Goal: Task Accomplishment & Management: Complete application form

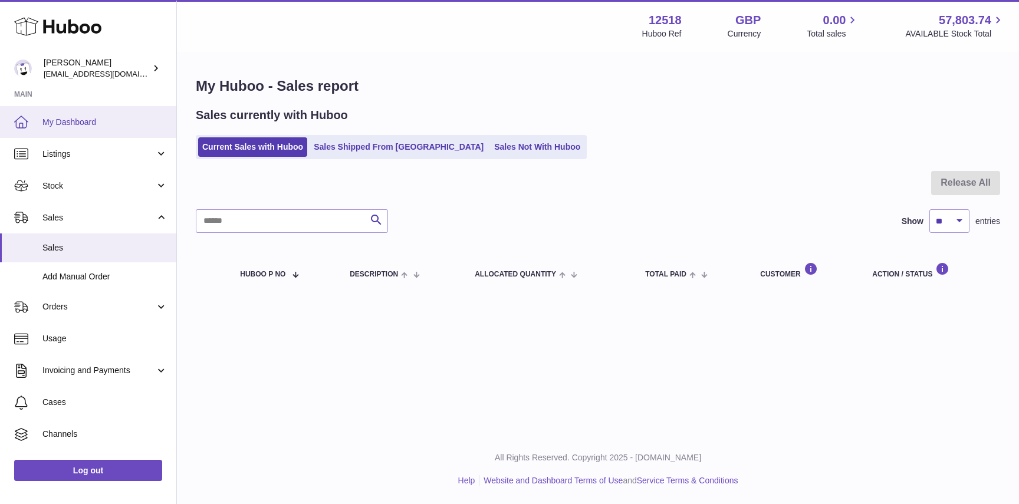
click at [89, 127] on span "My Dashboard" at bounding box center [104, 122] width 125 height 11
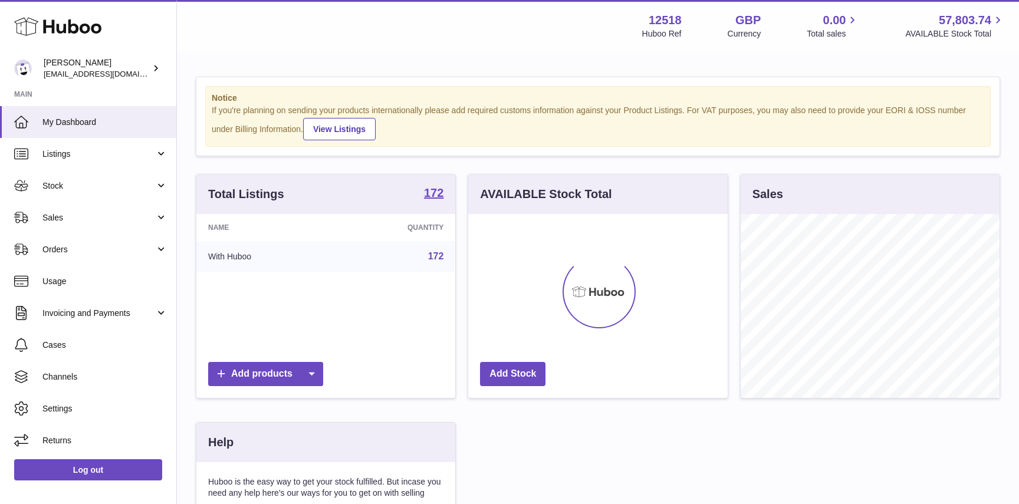
scroll to position [184, 259]
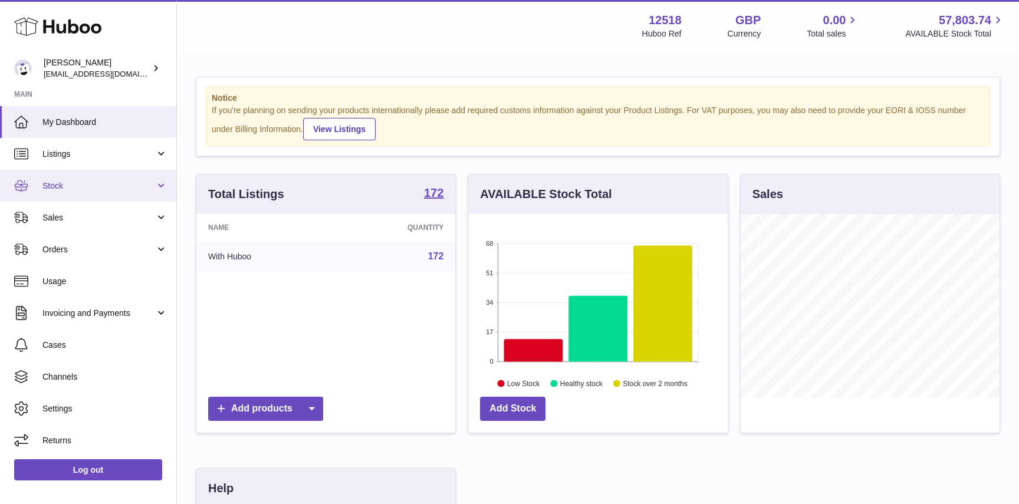
click at [81, 189] on span "Stock" at bounding box center [98, 186] width 113 height 11
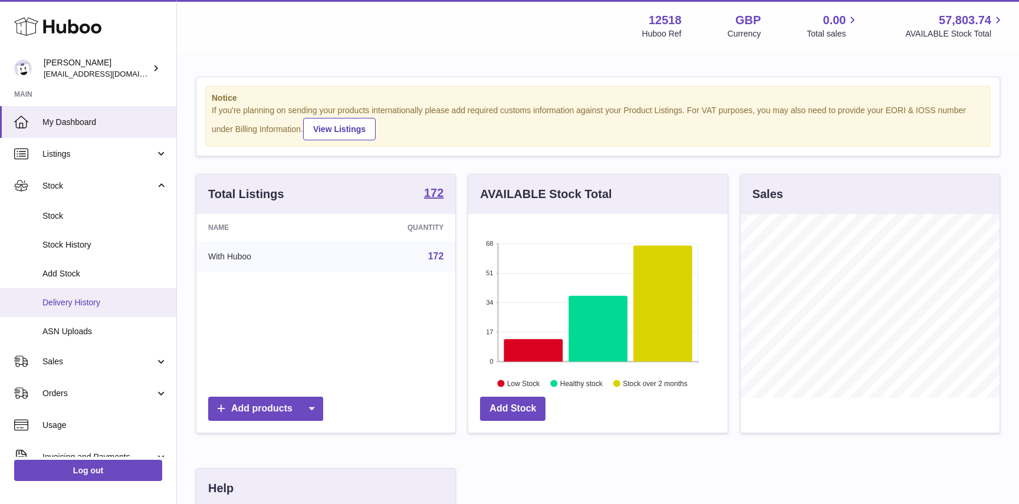
click at [80, 302] on span "Delivery History" at bounding box center [104, 302] width 125 height 11
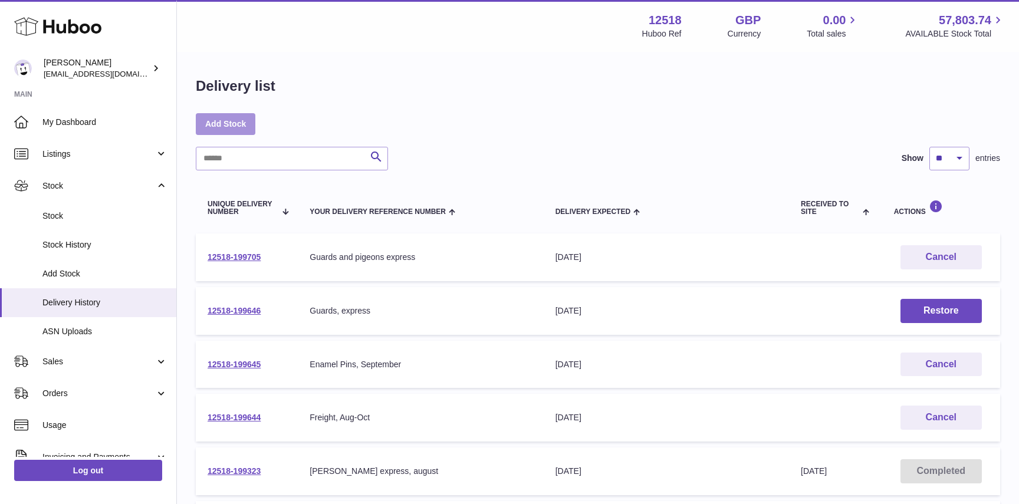
click at [240, 120] on link "Add Stock" at bounding box center [226, 123] width 60 height 21
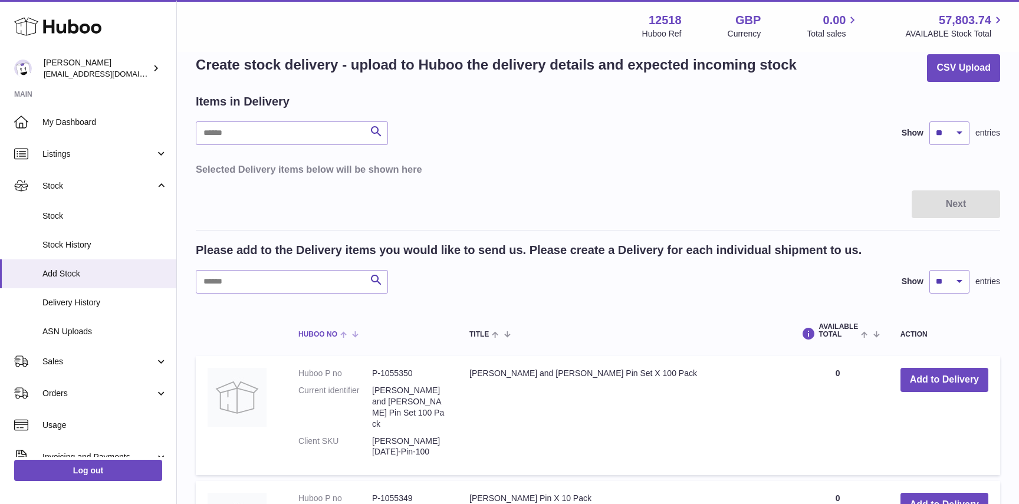
scroll to position [25, 0]
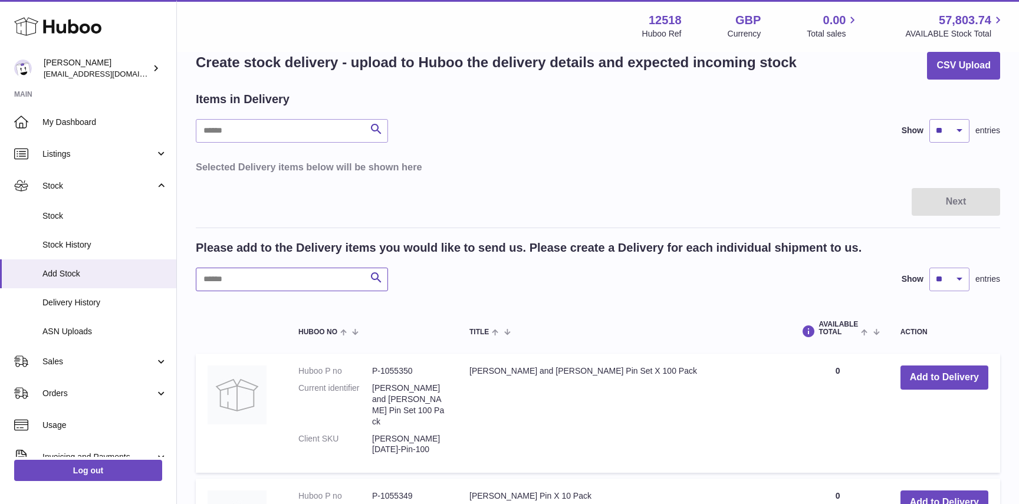
click at [255, 283] on input "text" at bounding box center [292, 280] width 192 height 24
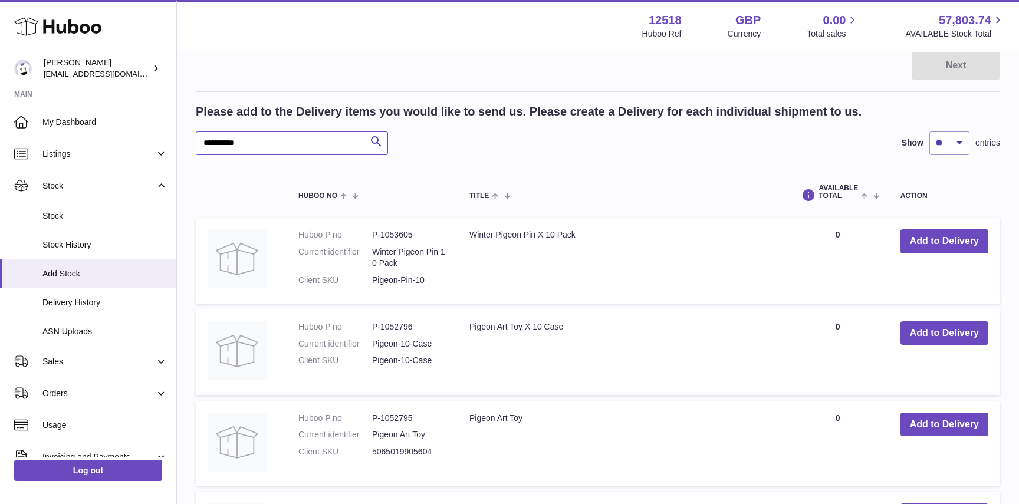
scroll to position [165, 0]
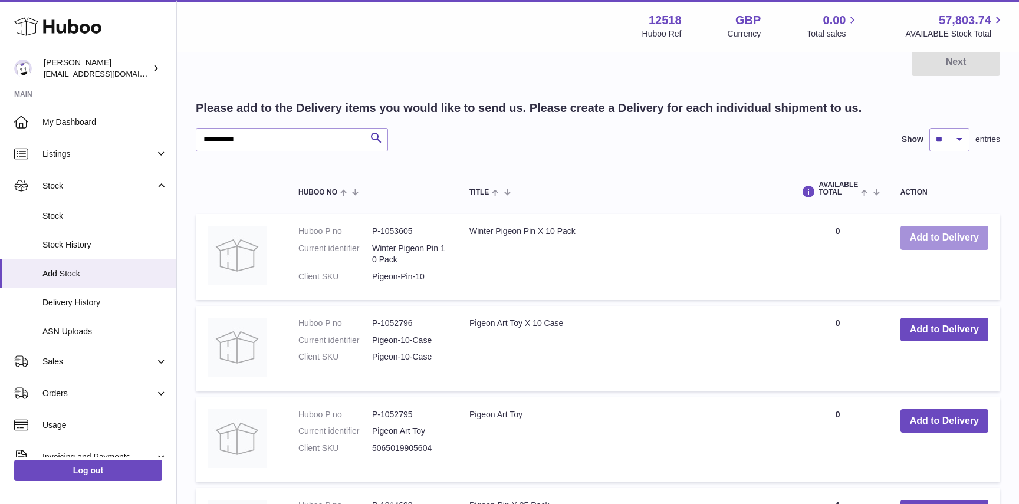
click at [945, 235] on button "Add to Delivery" at bounding box center [945, 238] width 88 height 24
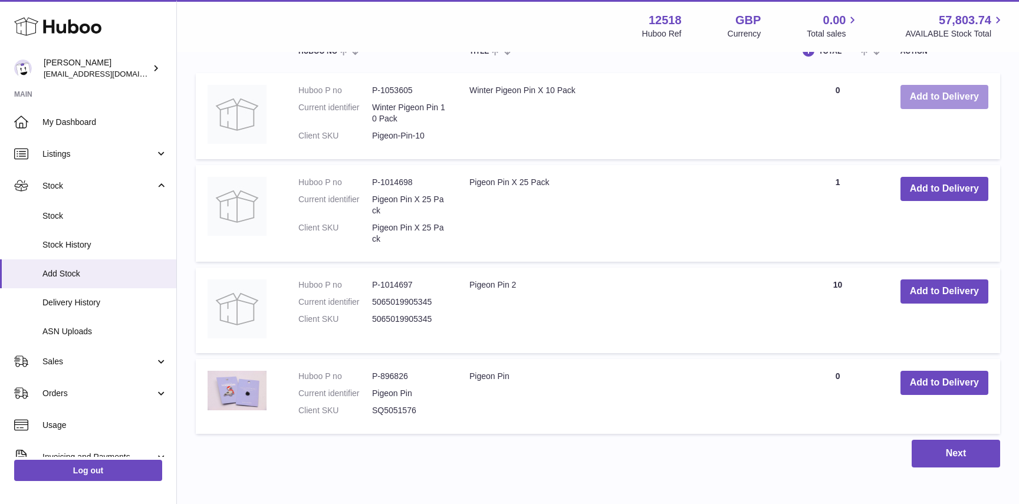
scroll to position [417, 0]
click at [942, 291] on button "Add to Delivery" at bounding box center [945, 292] width 88 height 24
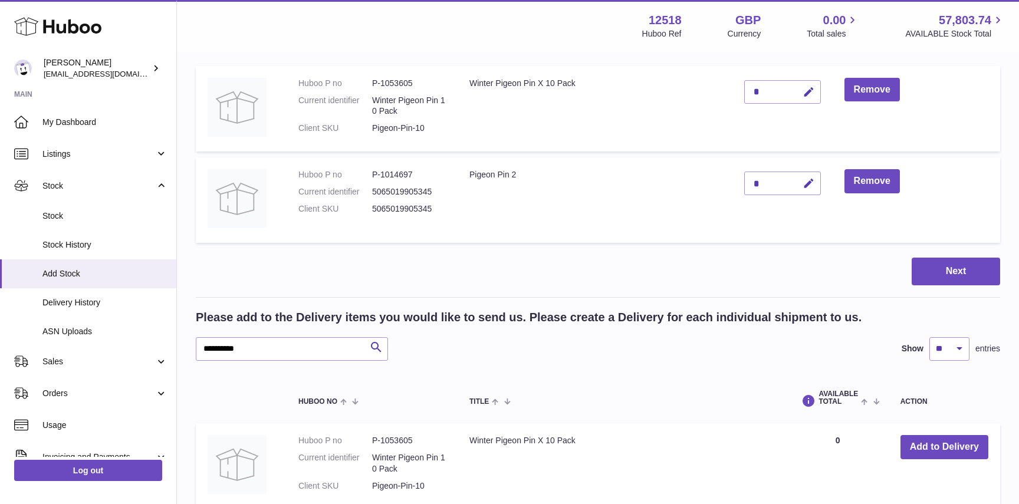
scroll to position [155, 0]
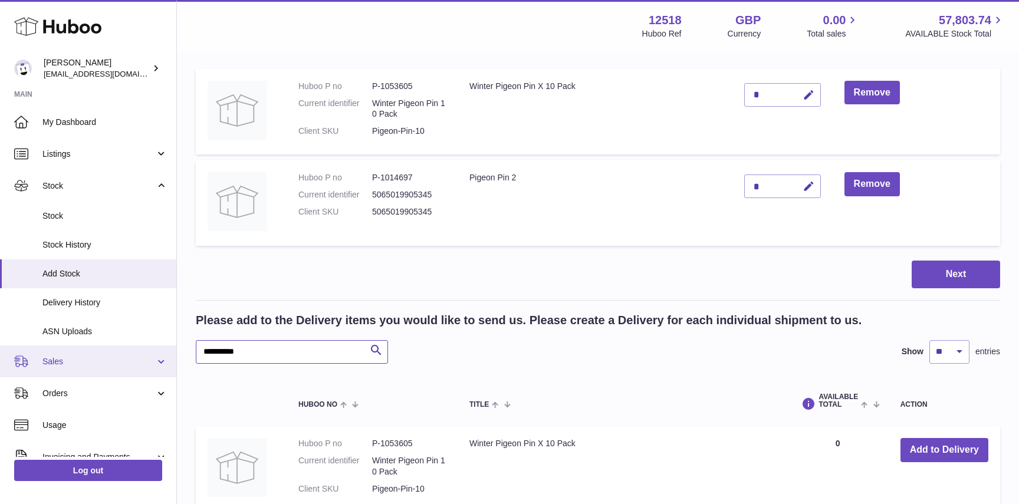
drag, startPoint x: 255, startPoint y: 353, endPoint x: 160, endPoint y: 352, distance: 95.0
click at [160, 352] on div "Huboo Caitlin Derer caitlin@fancylamp.co Main My Dashboard Listings Not with Hu…" at bounding box center [509, 379] width 1019 height 1069
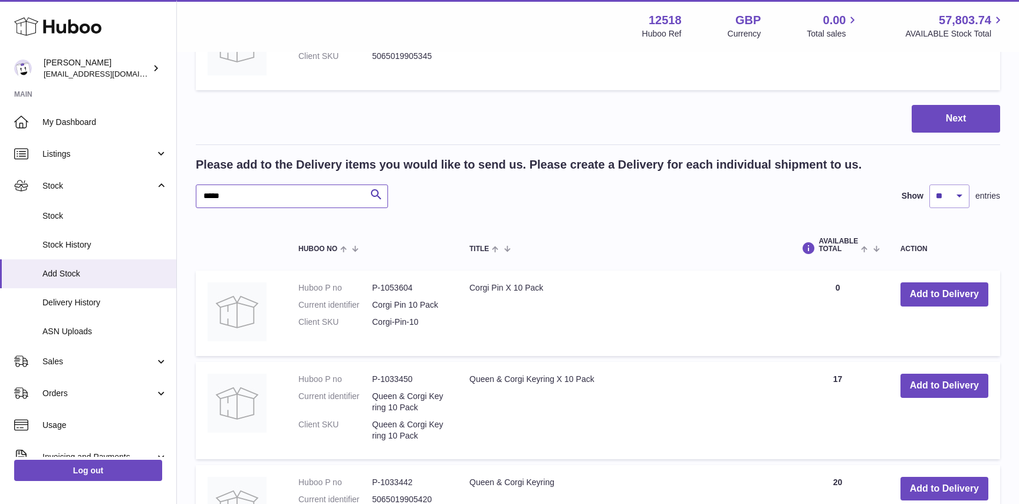
scroll to position [331, 0]
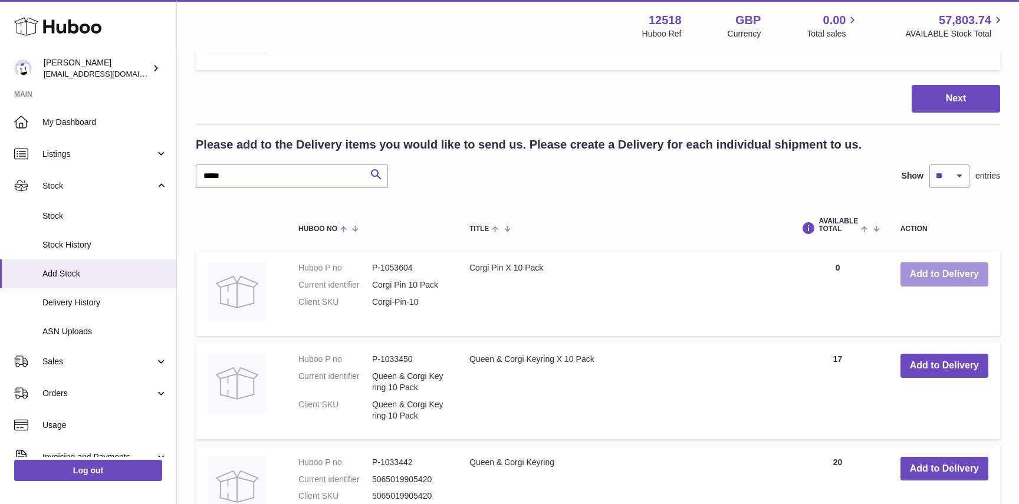
click at [965, 276] on button "Add to Delivery" at bounding box center [945, 275] width 88 height 24
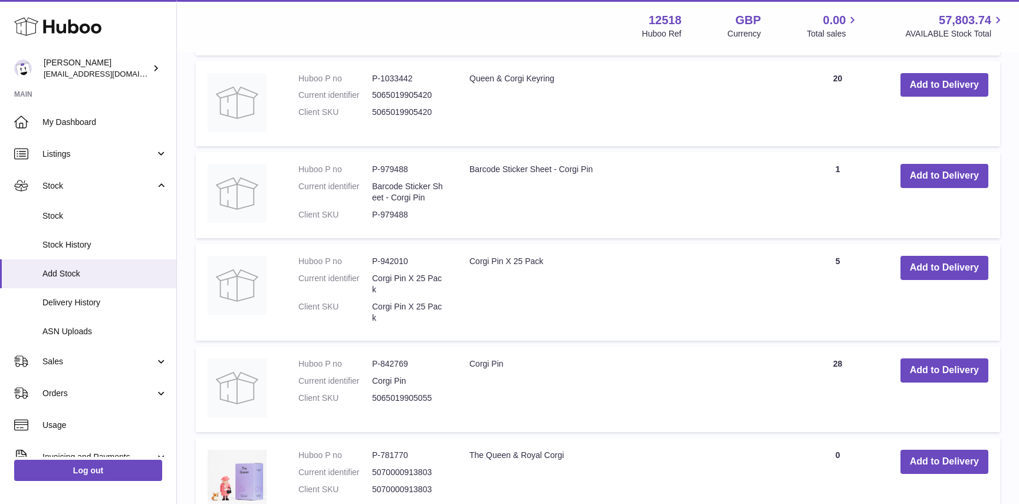
scroll to position [808, 0]
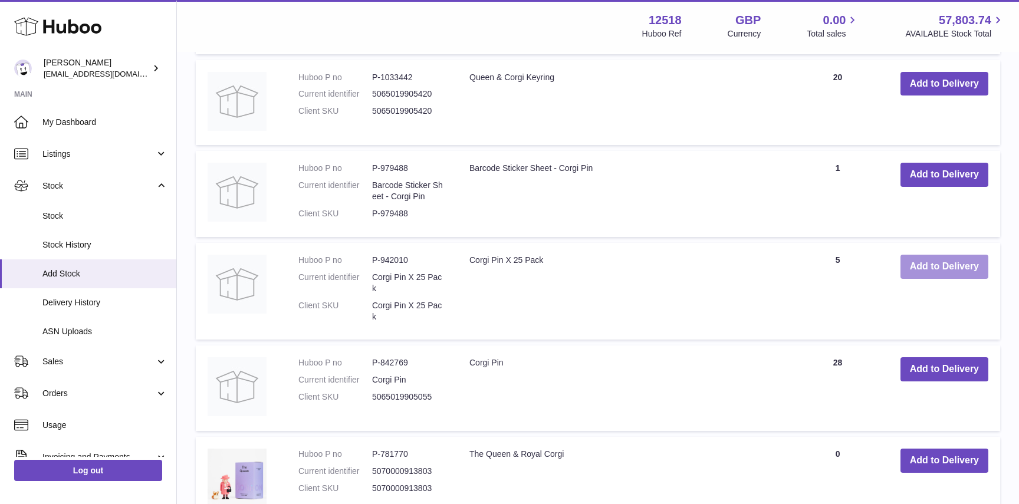
click at [982, 268] on button "Add to Delivery" at bounding box center [945, 267] width 88 height 24
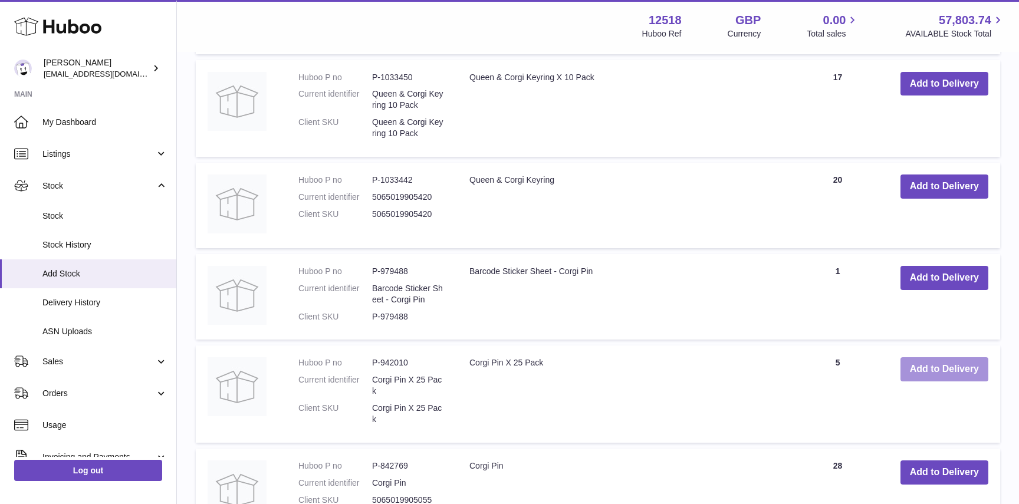
scroll to position [911, 0]
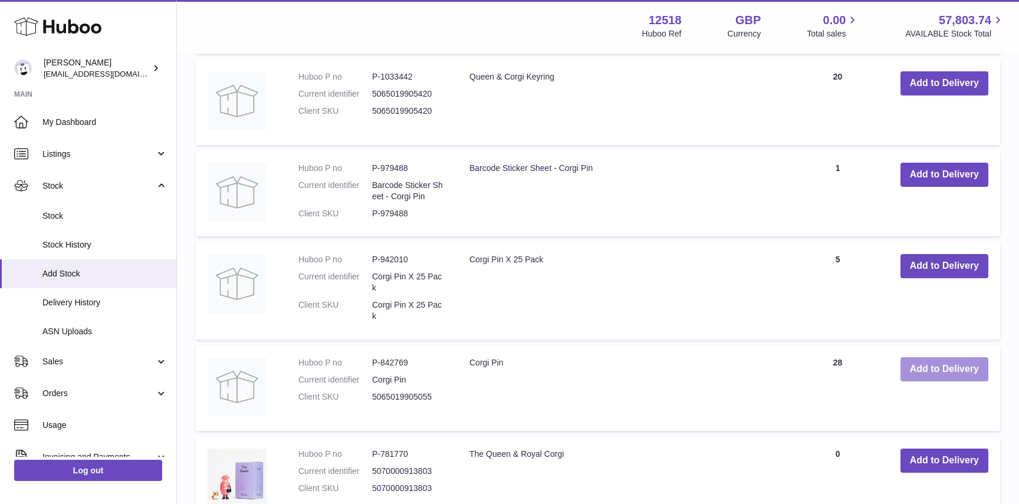
click at [926, 376] on button "Add to Delivery" at bounding box center [945, 370] width 88 height 24
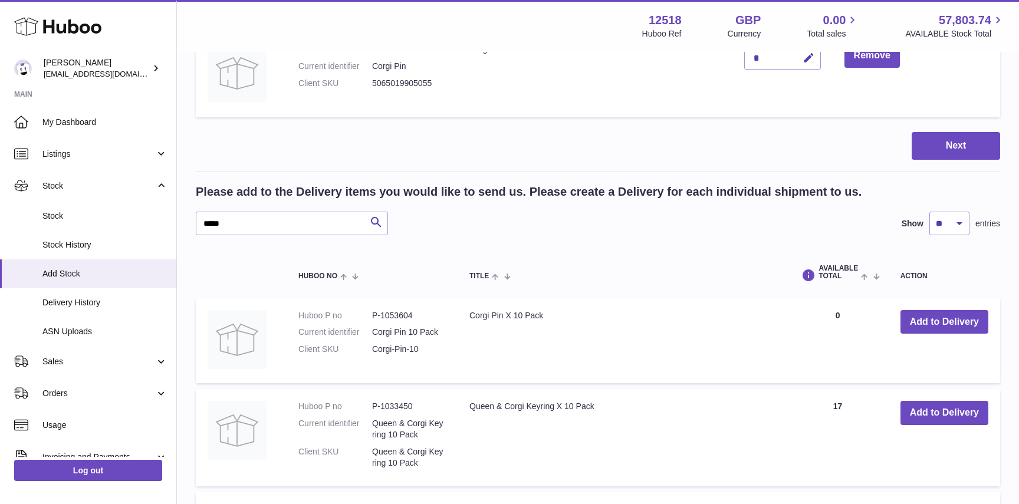
scroll to position [601, 0]
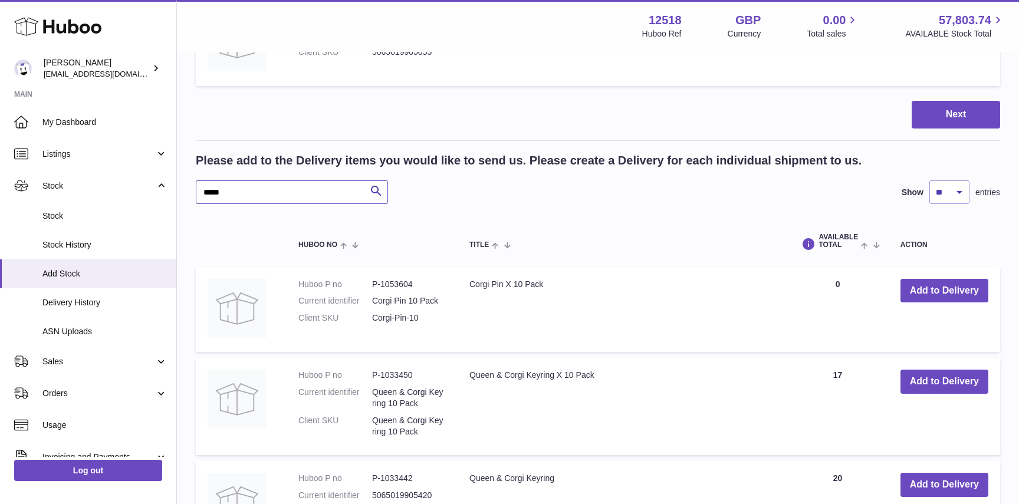
drag, startPoint x: 241, startPoint y: 189, endPoint x: 187, endPoint y: 189, distance: 54.3
click at [187, 189] on div "Create stock delivery - upload to Huboo the delivery details and expected incom…" at bounding box center [598, 217] width 842 height 1529
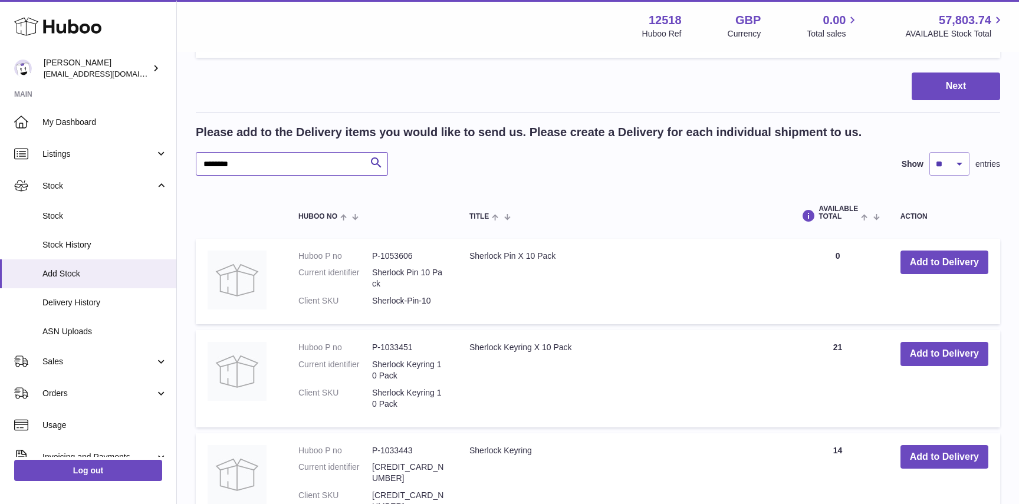
scroll to position [630, 0]
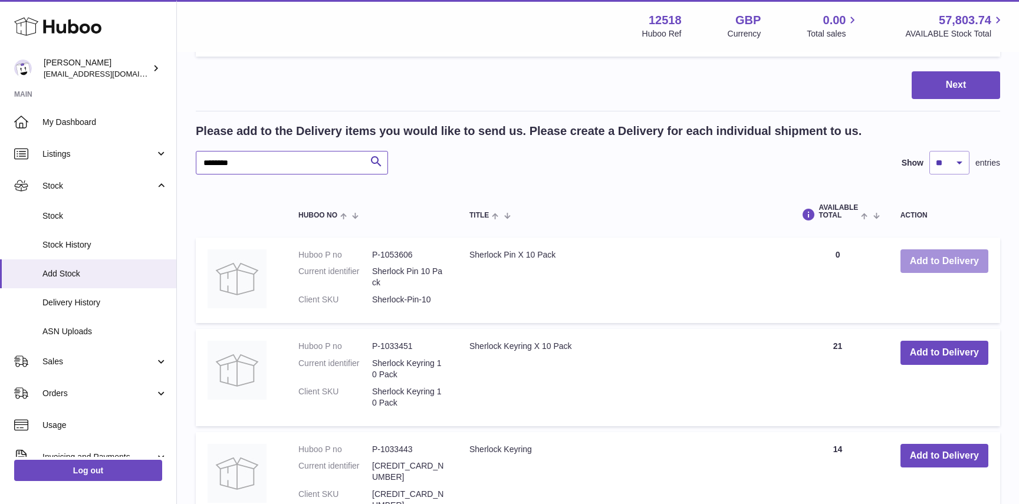
type input "********"
click at [934, 268] on button "Add to Delivery" at bounding box center [945, 262] width 88 height 24
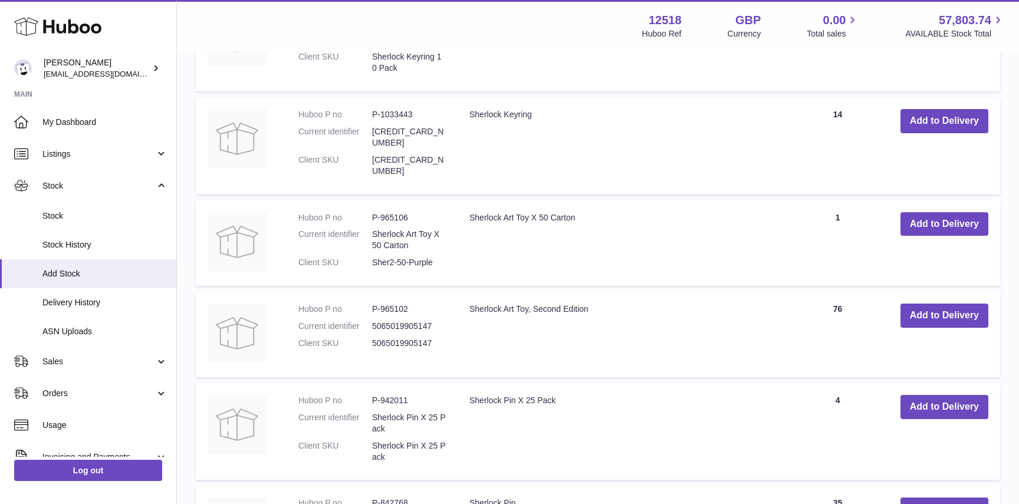
scroll to position [1069, 0]
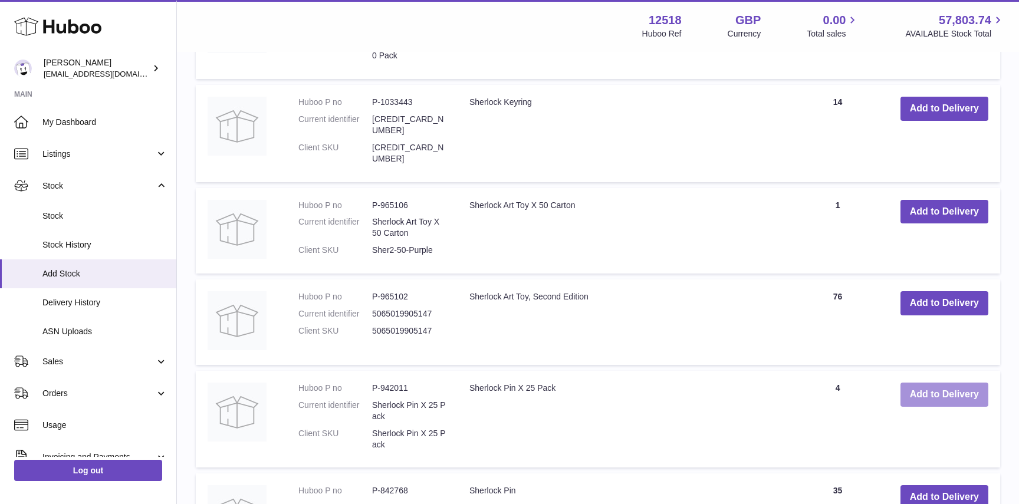
click at [952, 383] on button "Add to Delivery" at bounding box center [945, 395] width 88 height 24
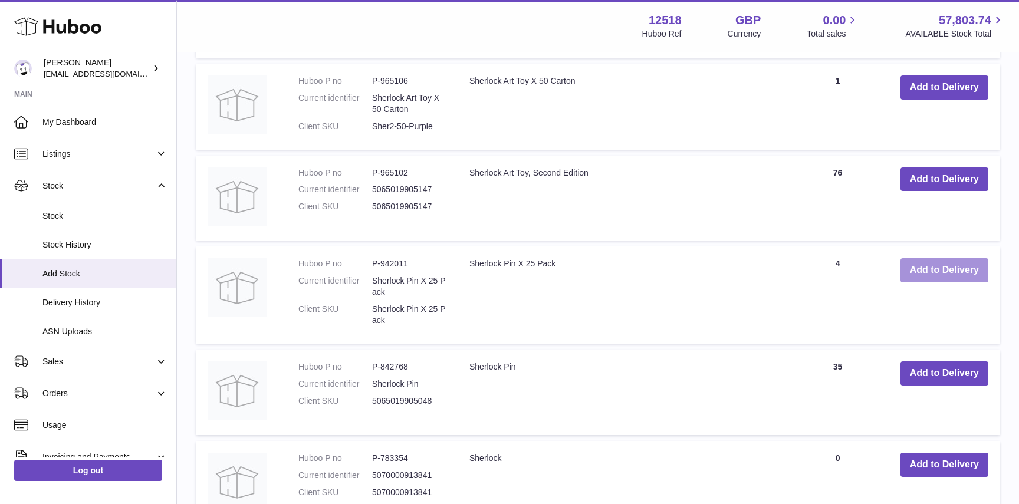
scroll to position [1297, 0]
click at [954, 363] on button "Add to Delivery" at bounding box center [945, 373] width 88 height 24
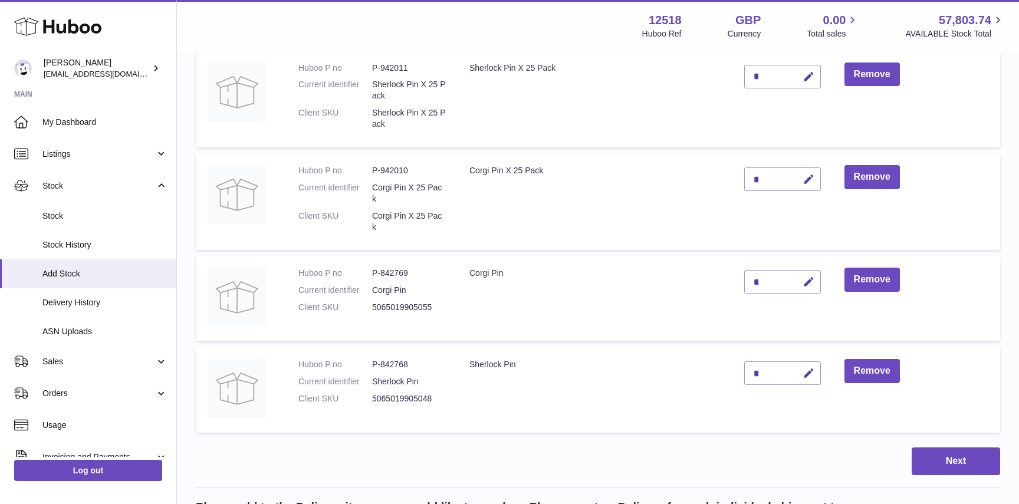
scroll to position [542, 0]
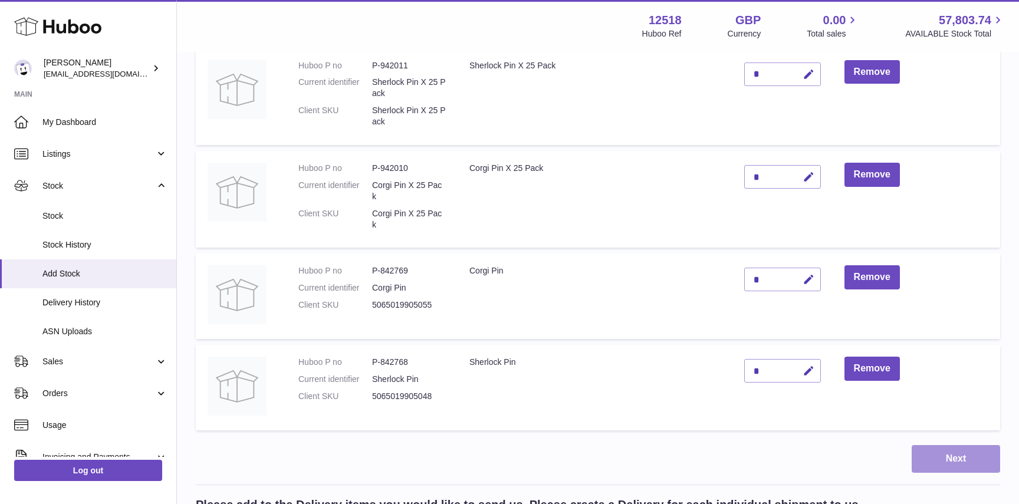
click at [973, 467] on button "Next" at bounding box center [956, 459] width 88 height 28
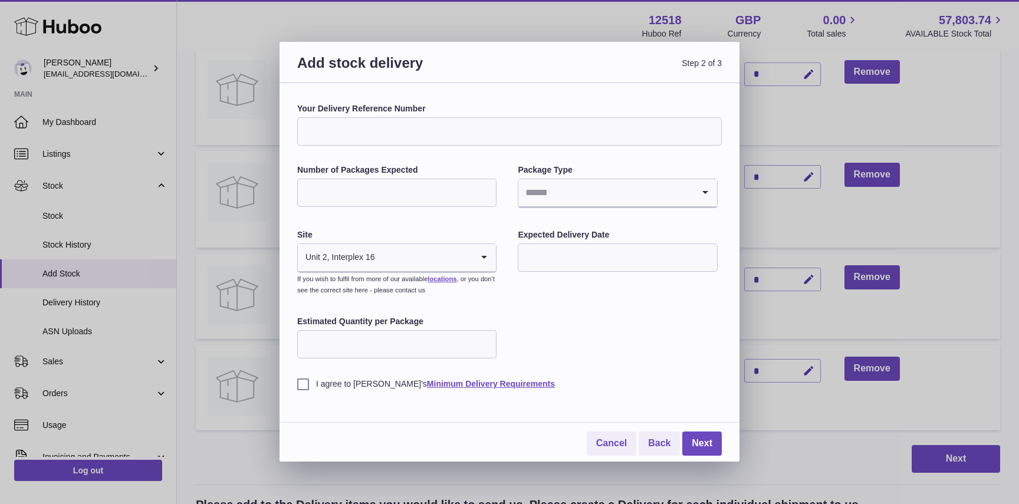
click at [337, 137] on input "Your Delivery Reference Number" at bounding box center [509, 131] width 425 height 28
type input "**********"
click at [362, 189] on input "Number of Packages Expected" at bounding box center [396, 193] width 199 height 28
type input "*"
click at [569, 193] on input "Search for option" at bounding box center [606, 192] width 175 height 27
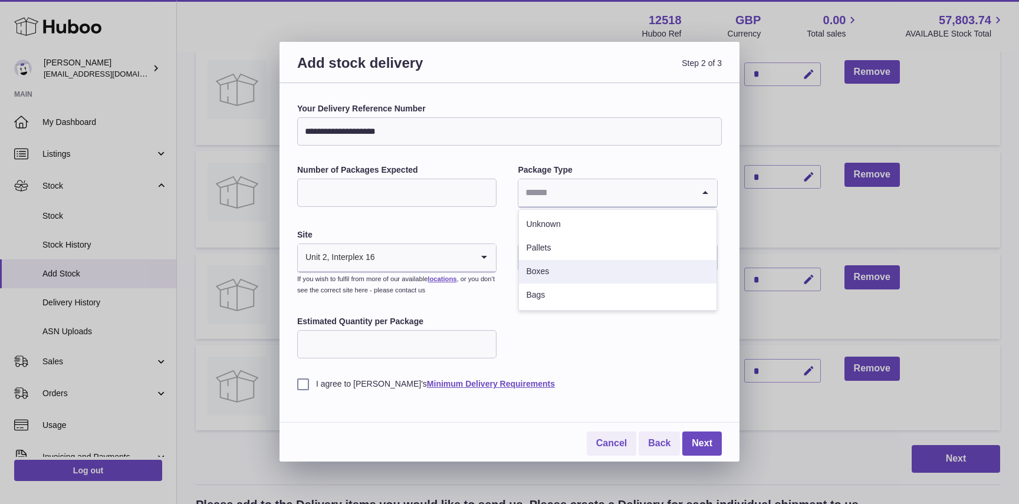
click at [545, 273] on li "Boxes" at bounding box center [617, 272] width 197 height 24
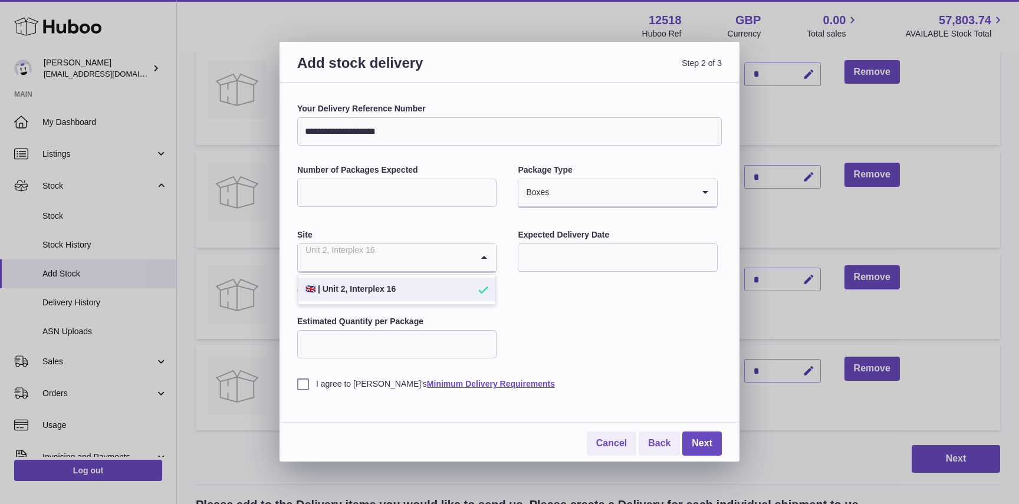
click at [442, 260] on input "Search for option" at bounding box center [385, 257] width 175 height 27
click at [559, 260] on input "text" at bounding box center [617, 258] width 199 height 28
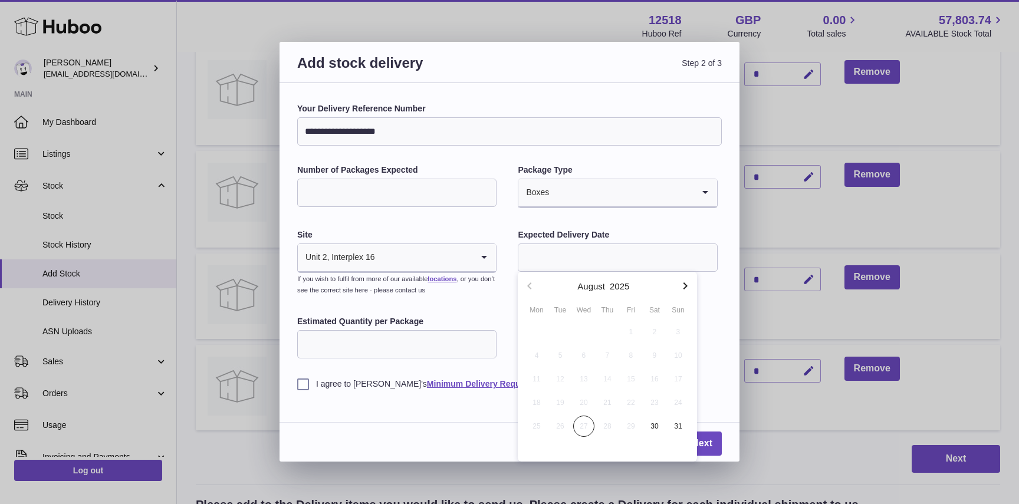
click at [683, 286] on icon "button" at bounding box center [685, 286] width 14 height 14
click at [560, 334] on span "2" at bounding box center [560, 332] width 21 height 21
type input "**********"
click at [412, 345] on input "Estimated Quantity per Package" at bounding box center [396, 344] width 199 height 28
click at [304, 385] on label "I agree to Huboo's Minimum Delivery Requirements" at bounding box center [509, 384] width 425 height 11
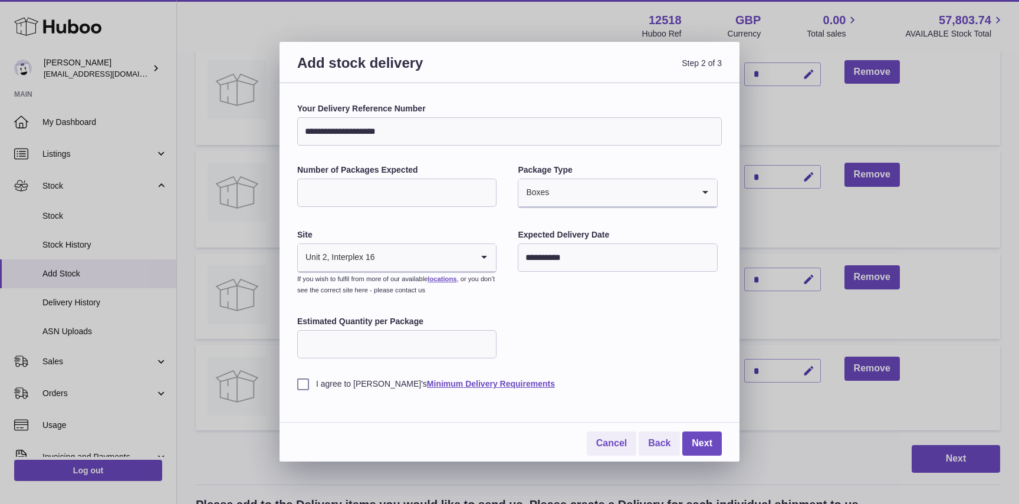
drag, startPoint x: 313, startPoint y: 345, endPoint x: 285, endPoint y: 345, distance: 28.3
click at [287, 345] on div "**********" at bounding box center [510, 272] width 460 height 379
type input "***"
click at [706, 450] on link "Next" at bounding box center [703, 444] width 40 height 24
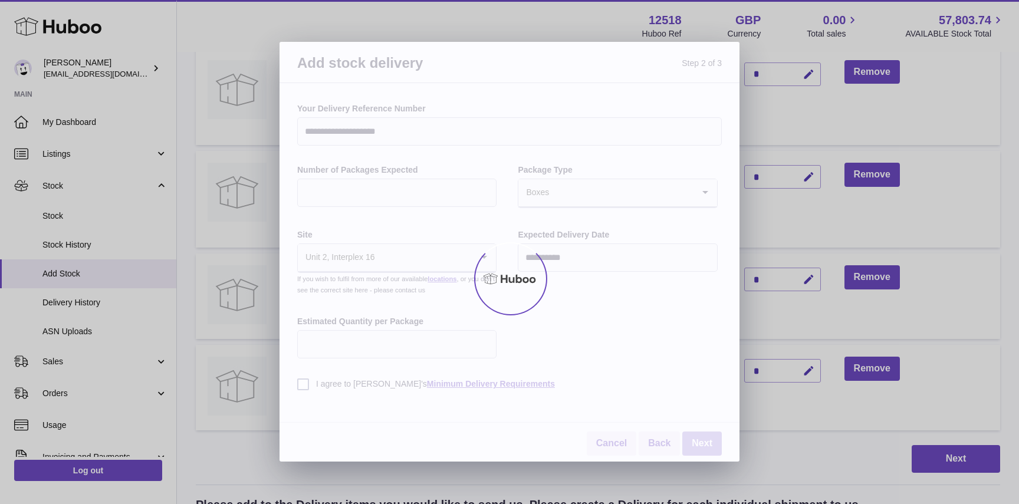
scroll to position [503, 0]
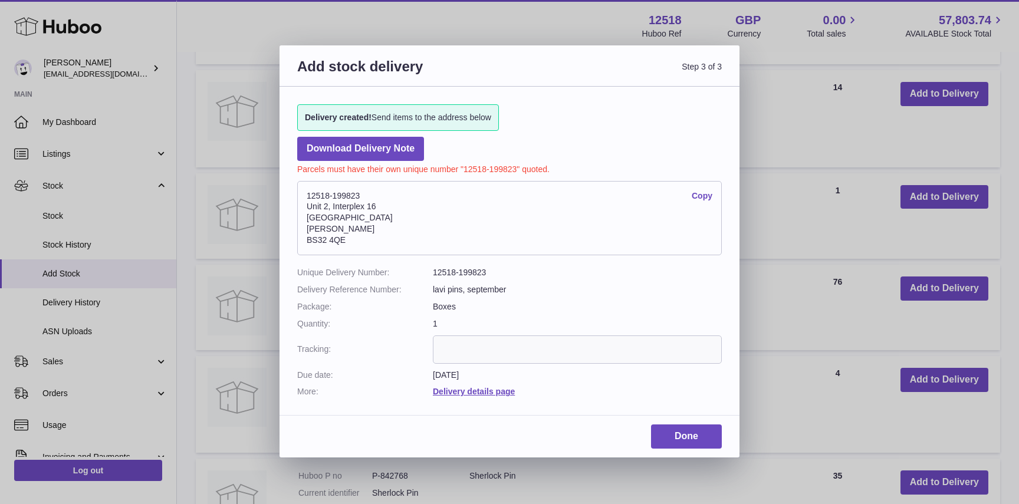
click at [703, 198] on link "Copy" at bounding box center [702, 196] width 21 height 11
click at [668, 437] on link "Done" at bounding box center [686, 437] width 71 height 24
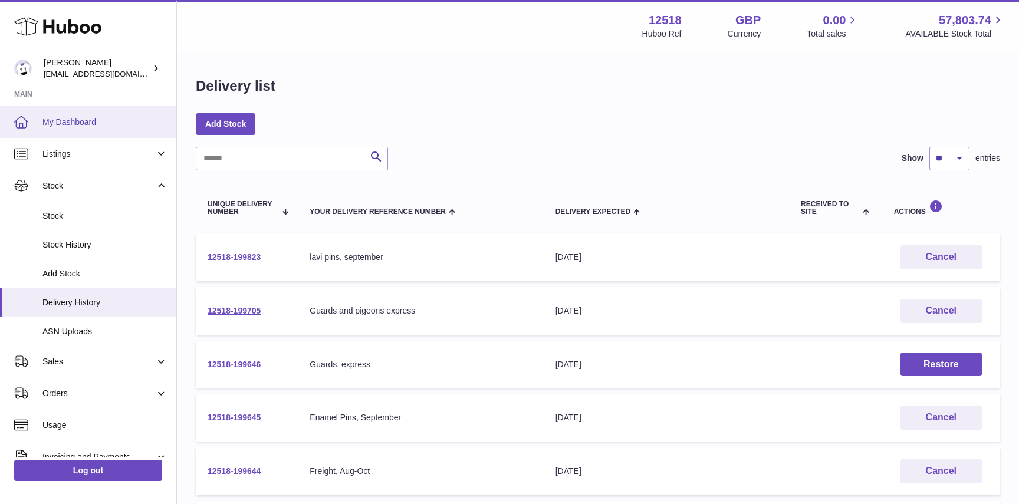
click at [57, 120] on span "My Dashboard" at bounding box center [104, 122] width 125 height 11
